Goal: Information Seeking & Learning: Understand process/instructions

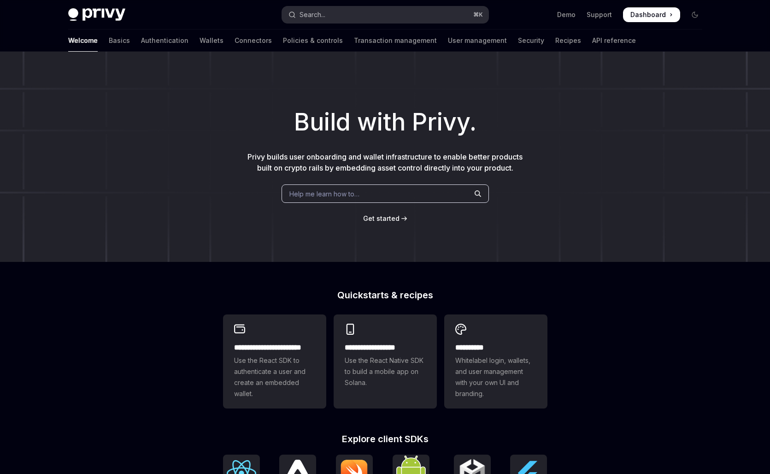
click at [342, 16] on button "Search... ⌘ K" at bounding box center [385, 14] width 207 height 17
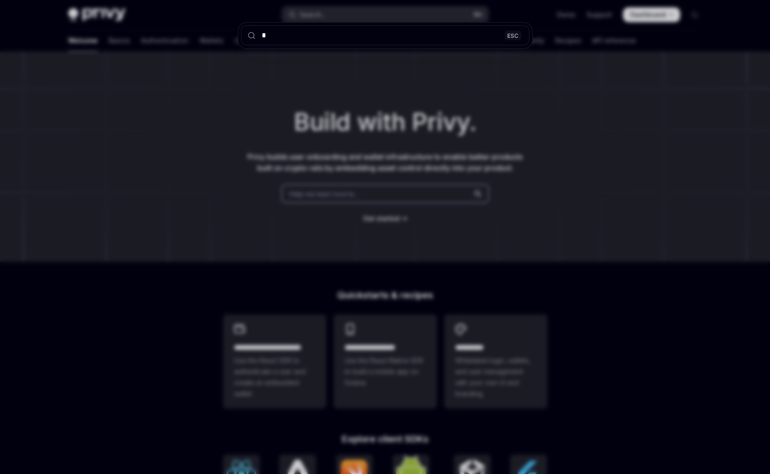
type input "**"
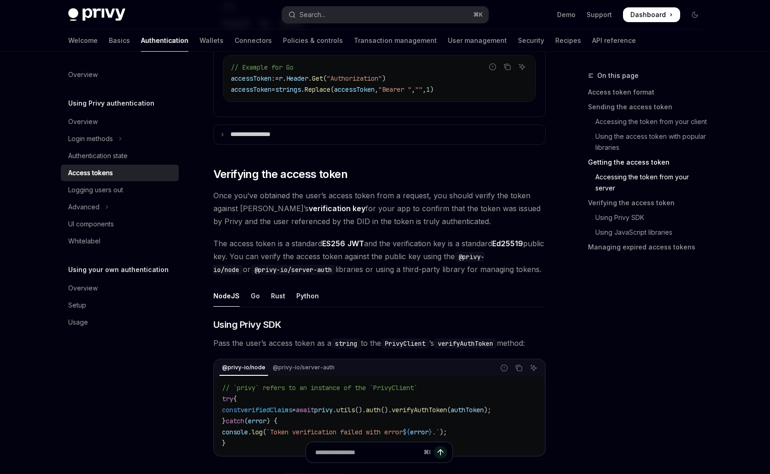
scroll to position [1417, 0]
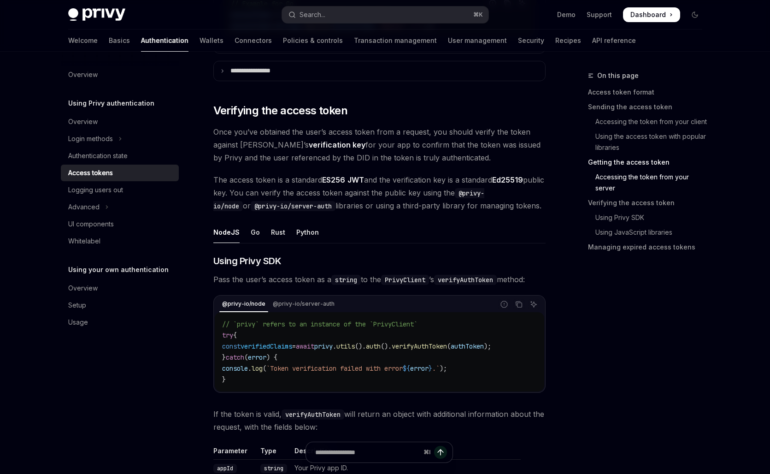
click at [258, 232] on ul "NodeJS Go Rust Python" at bounding box center [379, 232] width 332 height 22
click at [255, 232] on div "Go" at bounding box center [255, 232] width 9 height 22
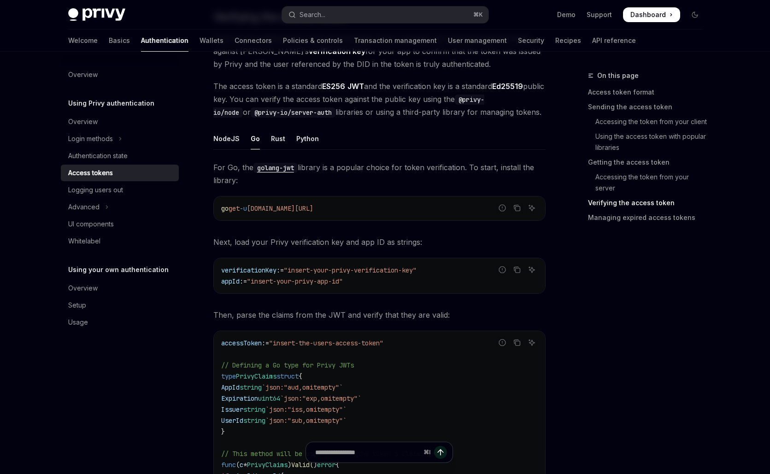
scroll to position [1514, 0]
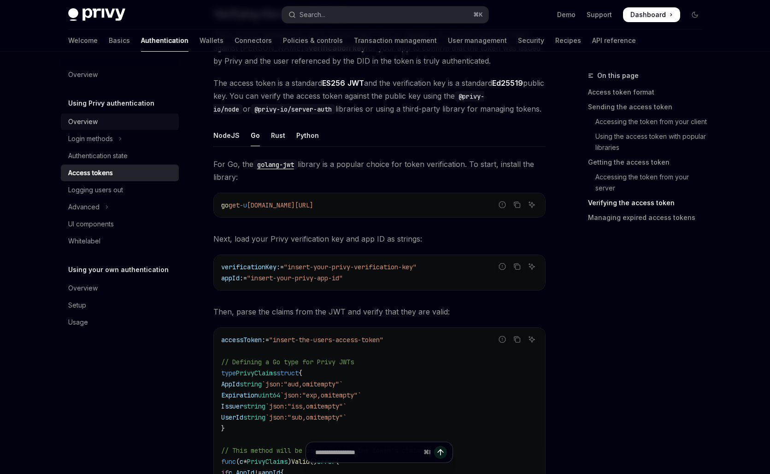
click at [116, 115] on link "Overview" at bounding box center [120, 121] width 118 height 17
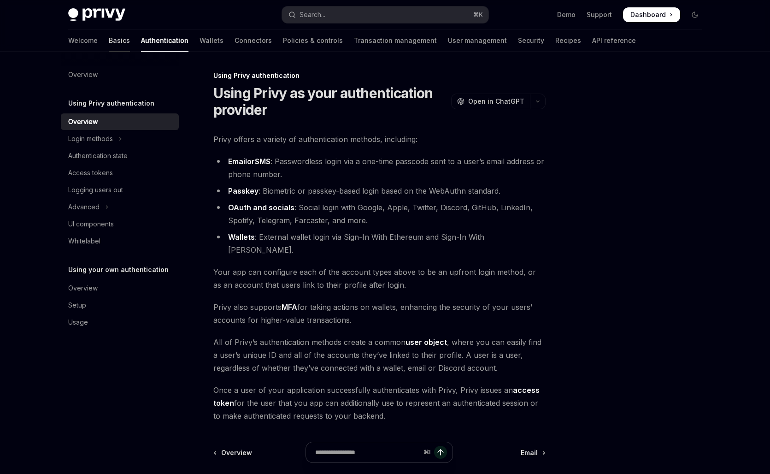
click at [109, 43] on link "Basics" at bounding box center [119, 41] width 21 height 22
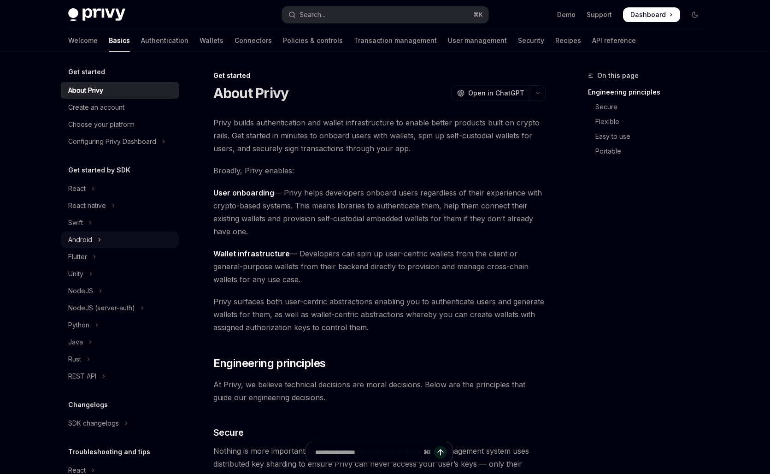
scroll to position [57, 0]
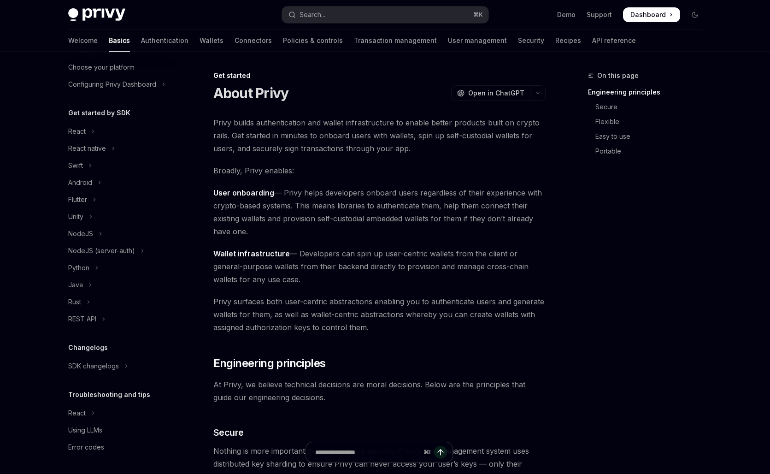
type textarea "*"
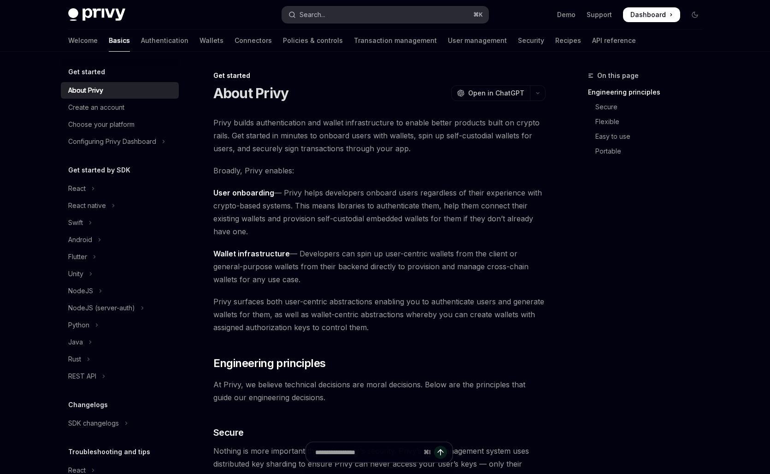
click at [361, 12] on button "Search... ⌘ K" at bounding box center [385, 14] width 207 height 17
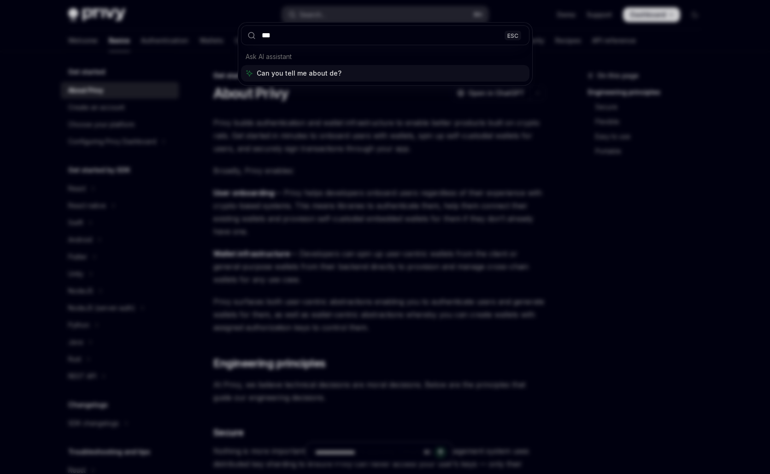
type input "****"
type textarea "*"
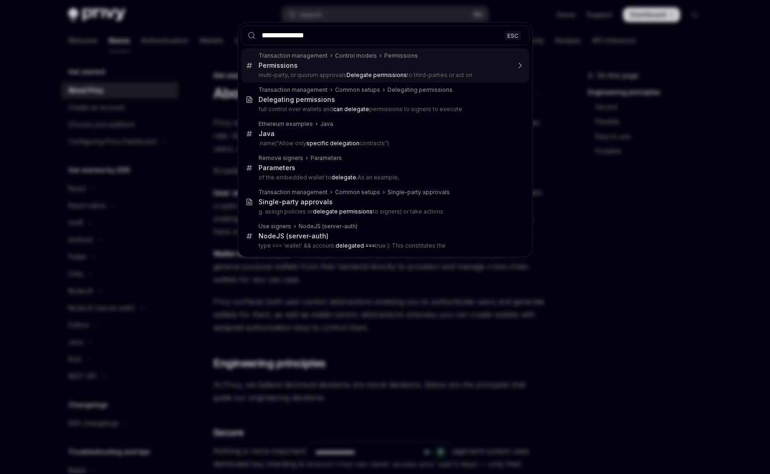
type input "**********"
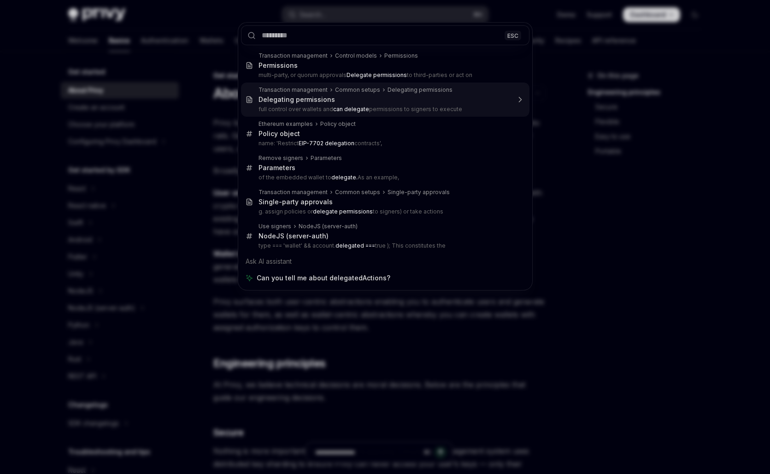
type textarea "*"
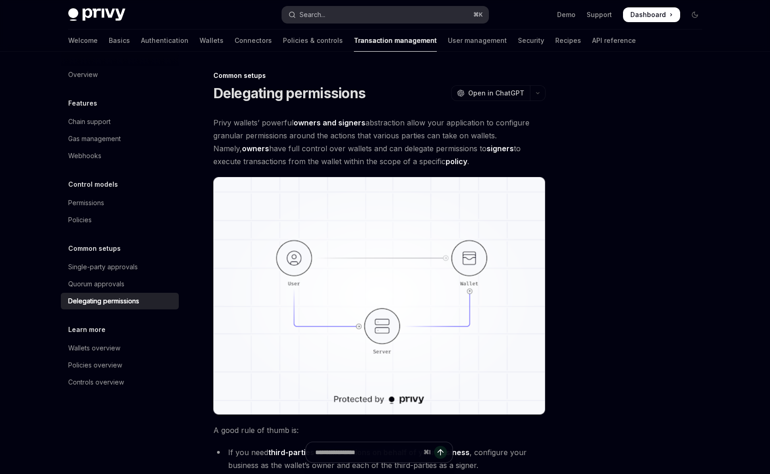
click at [320, 13] on div "Search..." at bounding box center [313, 14] width 26 height 11
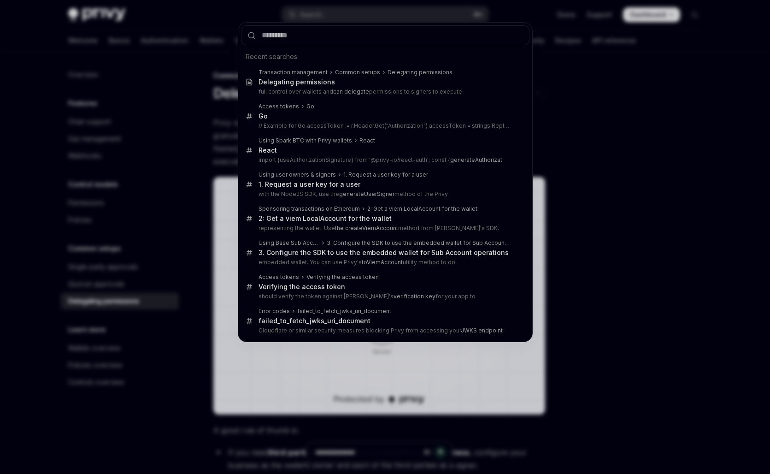
click at [203, 153] on div "Recent searches Transaction management Common setups Delegating permissions Del…" at bounding box center [385, 237] width 770 height 474
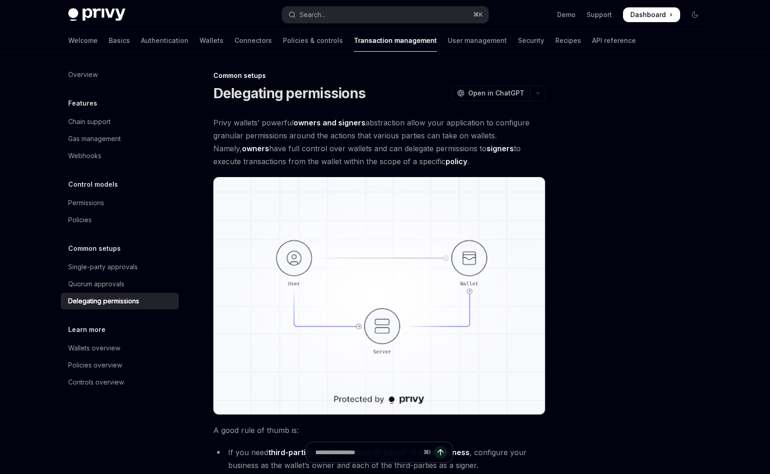
type textarea "*"
